Goal: Task Accomplishment & Management: Use online tool/utility

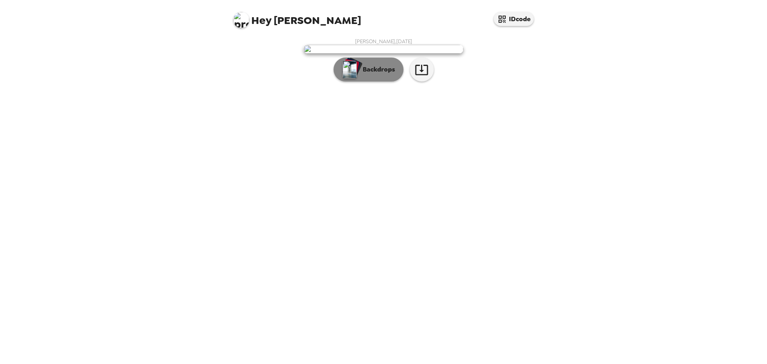
click at [378, 74] on p "Backdrops" at bounding box center [377, 70] width 36 height 10
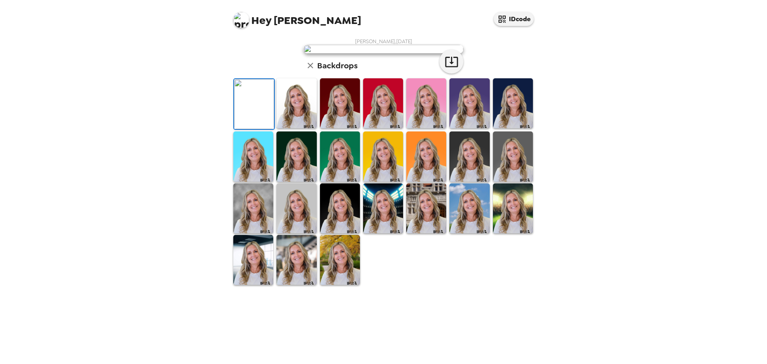
scroll to position [120, 0]
click at [500, 181] on img at bounding box center [513, 156] width 40 height 50
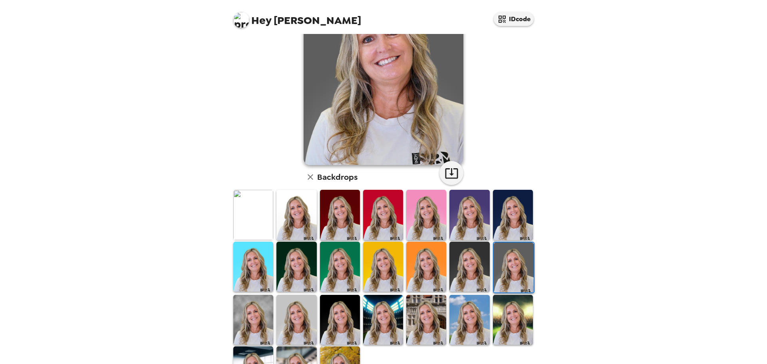
scroll to position [93, 0]
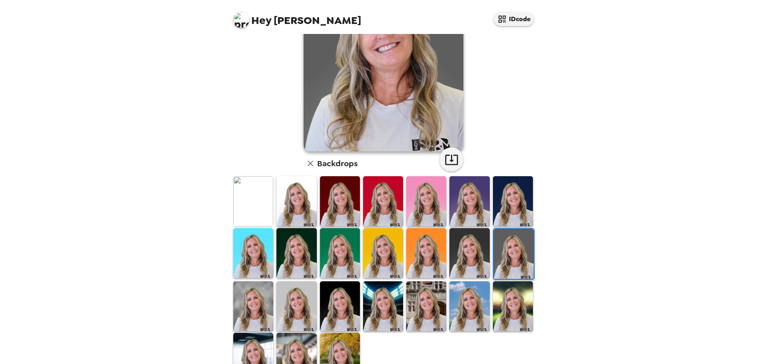
click at [479, 242] on img at bounding box center [469, 253] width 40 height 50
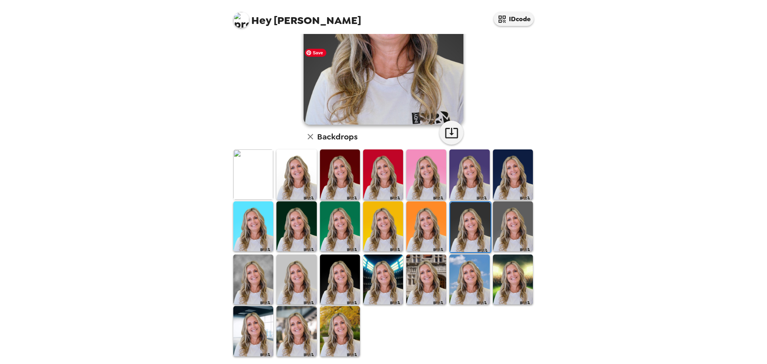
scroll to position [121, 0]
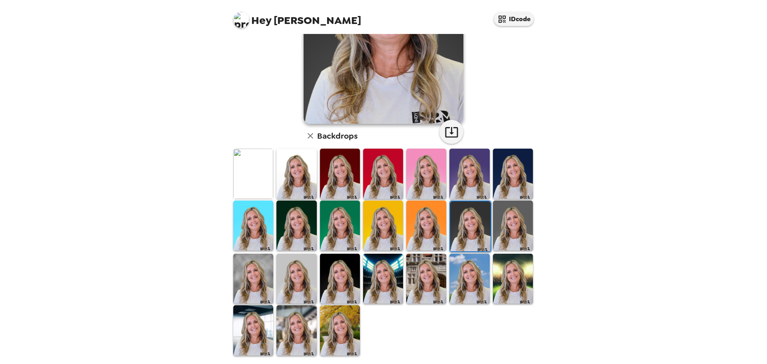
click at [293, 324] on img at bounding box center [296, 330] width 40 height 50
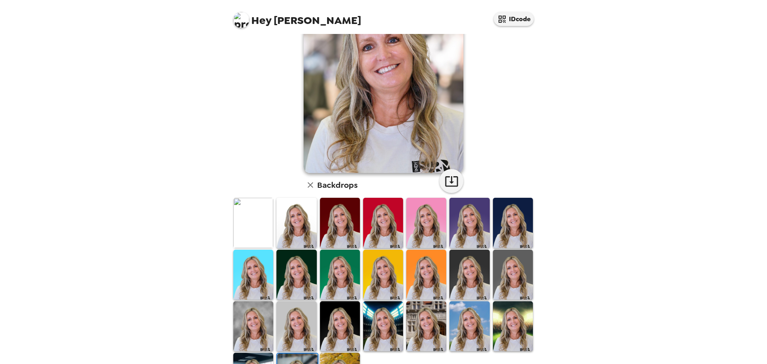
scroll to position [0, 0]
